Goal: Task Accomplishment & Management: Use online tool/utility

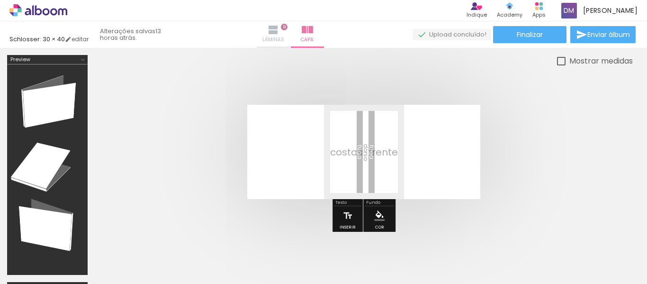
click at [279, 28] on iron-icon at bounding box center [272, 29] width 11 height 11
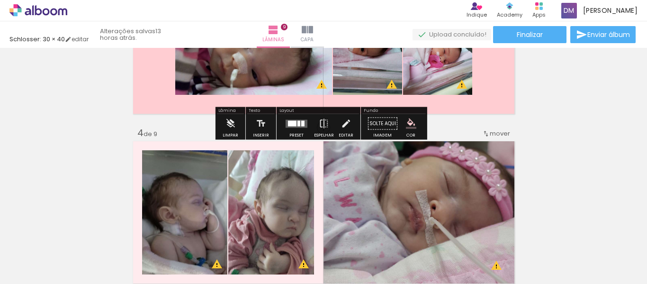
scroll to position [331, 0]
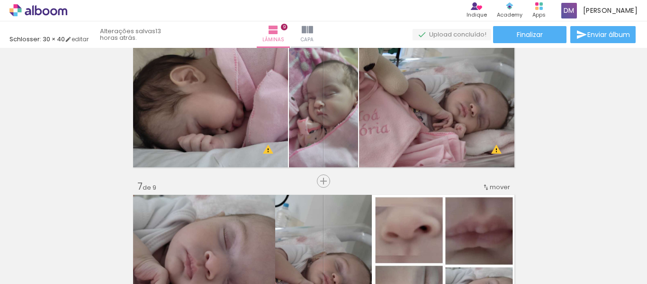
scroll to position [615, 0]
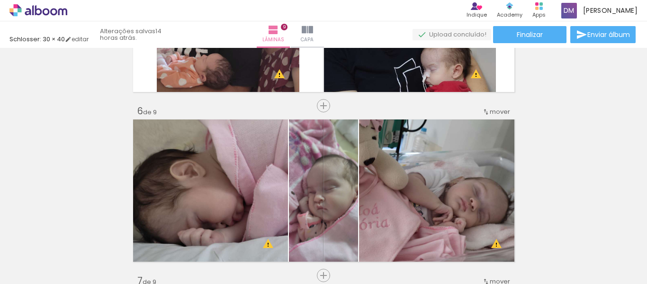
scroll to position [805, 0]
